Goal: Task Accomplishment & Management: Use online tool/utility

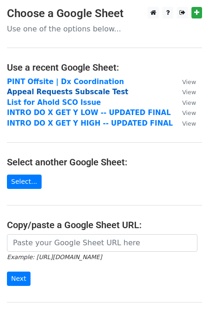
click at [84, 90] on strong "Appeal Requests Subscale Test" at bounding box center [68, 92] width 122 height 8
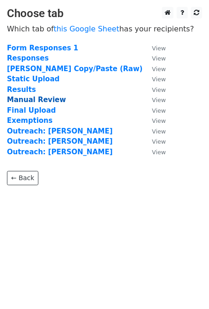
click at [38, 100] on strong "Manual Review" at bounding box center [36, 100] width 59 height 8
click at [47, 101] on strong "Manual Review" at bounding box center [36, 100] width 59 height 8
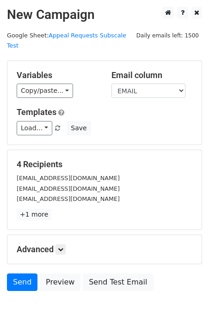
scroll to position [50, 0]
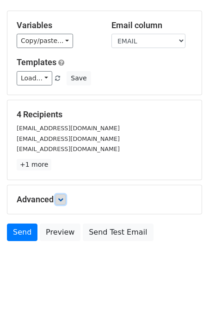
click at [65, 195] on link at bounding box center [60, 200] width 10 height 10
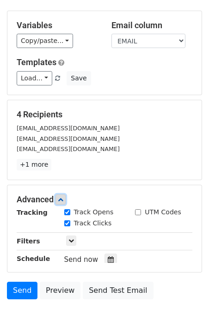
scroll to position [140, 0]
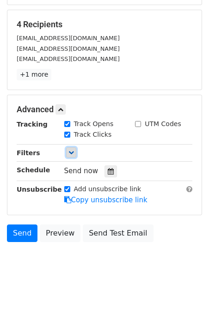
click at [73, 147] on link at bounding box center [71, 152] width 10 height 10
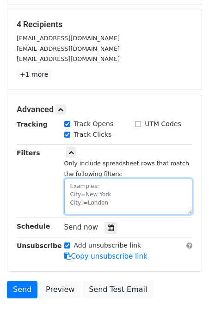
click at [74, 179] on textarea at bounding box center [128, 197] width 128 height 36
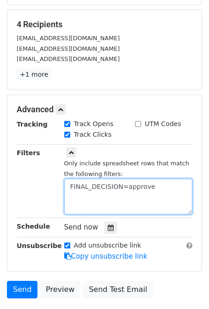
type textarea "FINAL_DECISION=approve"
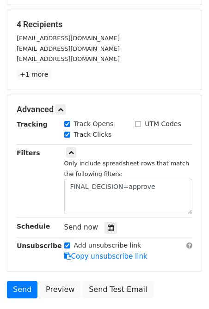
click at [104, 95] on div "Advanced Tracking Track Opens UTM Codes Track Clicks Filters Only include sprea…" at bounding box center [104, 183] width 194 height 176
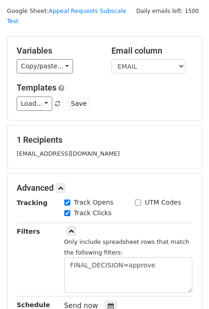
scroll to position [0, 0]
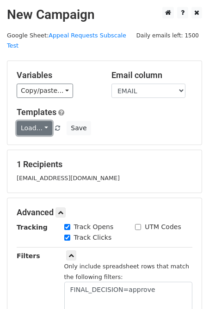
click at [43, 121] on link "Load..." at bounding box center [35, 128] width 36 height 14
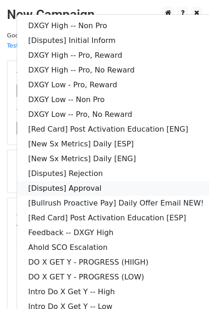
click at [121, 181] on link "[Disputes] Approval" at bounding box center [116, 188] width 198 height 15
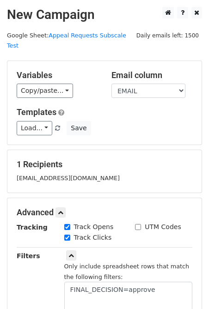
scroll to position [159, 0]
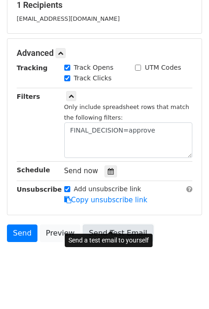
click at [107, 225] on link "Send Test Email" at bounding box center [118, 234] width 70 height 18
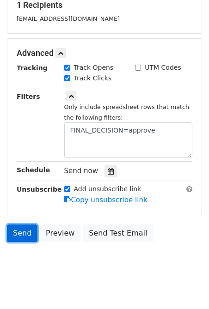
click at [23, 227] on link "Send" at bounding box center [22, 234] width 30 height 18
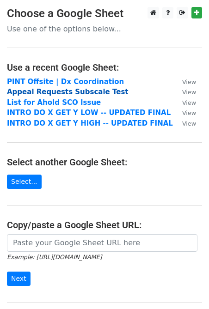
click at [58, 93] on strong "Appeal Requests Subscale Test" at bounding box center [68, 92] width 122 height 8
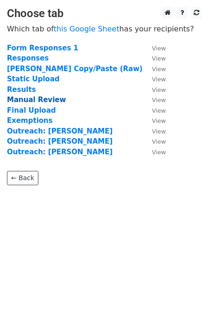
click at [43, 100] on strong "Manual Review" at bounding box center [36, 100] width 59 height 8
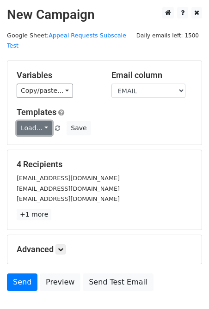
click at [44, 121] on link "Load..." at bounding box center [35, 128] width 36 height 14
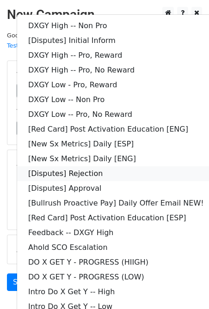
click at [106, 166] on link "[Disputes] Rejection" at bounding box center [116, 173] width 198 height 15
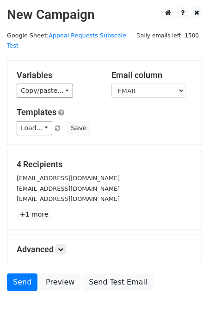
scroll to position [50, 0]
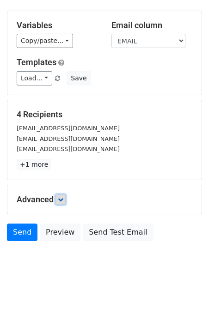
click at [63, 197] on icon at bounding box center [61, 200] width 6 height 6
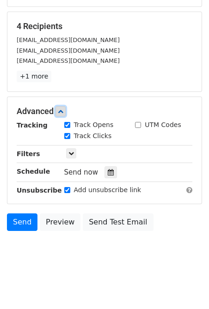
scroll to position [140, 0]
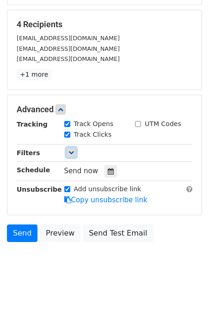
click at [71, 150] on icon at bounding box center [71, 153] width 6 height 6
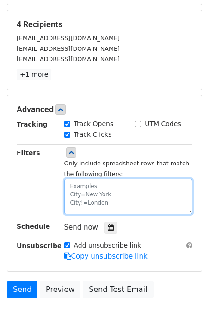
click at [83, 179] on textarea at bounding box center [128, 197] width 128 height 36
type textarea "FINAL_DECISION=reject"
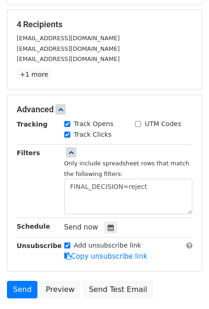
click at [98, 161] on small "Only include spreadsheet rows that match the following filters:" at bounding box center [126, 169] width 125 height 18
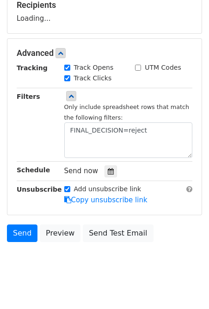
scroll to position [180, 0]
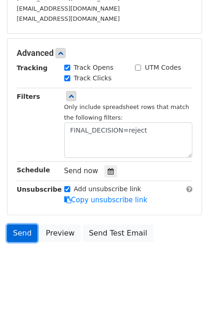
click at [30, 225] on link "Send" at bounding box center [22, 234] width 30 height 18
